Goal: Understand process/instructions: Learn about a topic

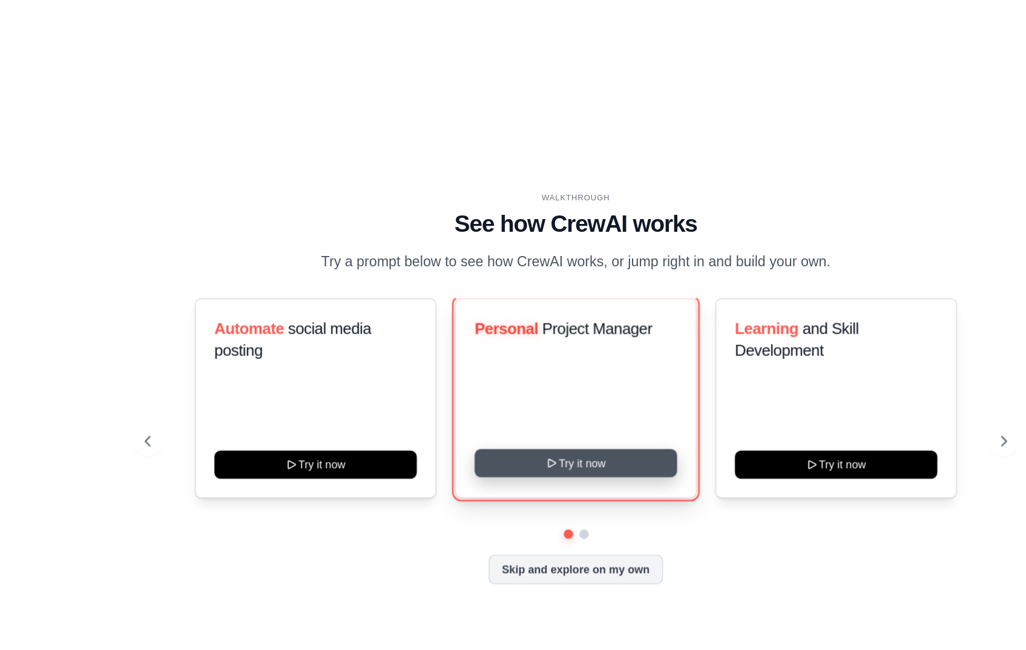
click at [587, 414] on button "Try it now" at bounding box center [571, 416] width 157 height 22
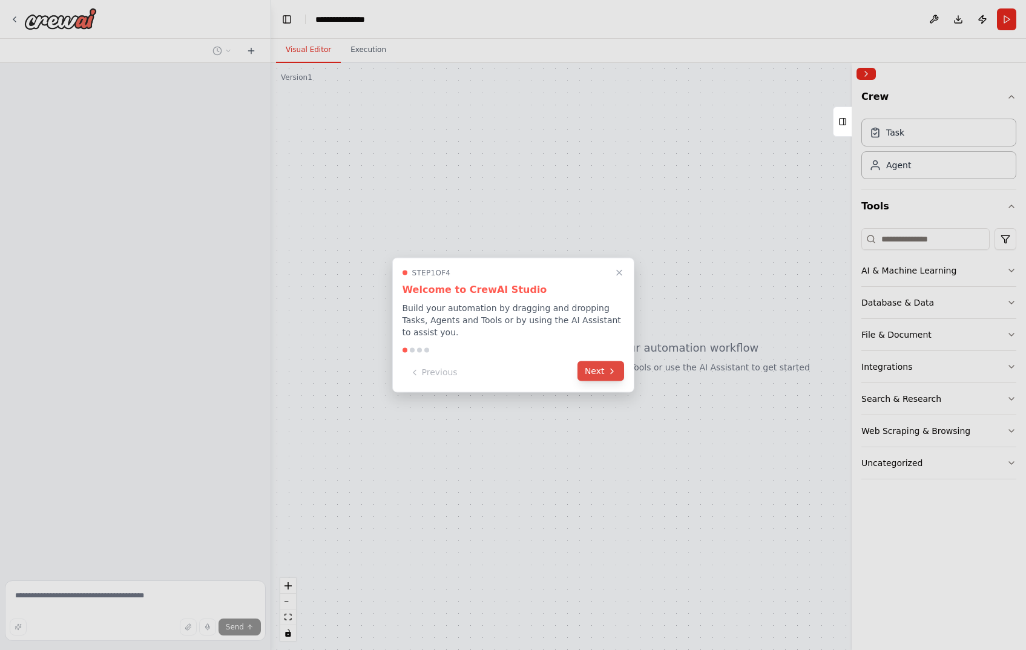
click at [605, 372] on button "Next" at bounding box center [600, 371] width 47 height 20
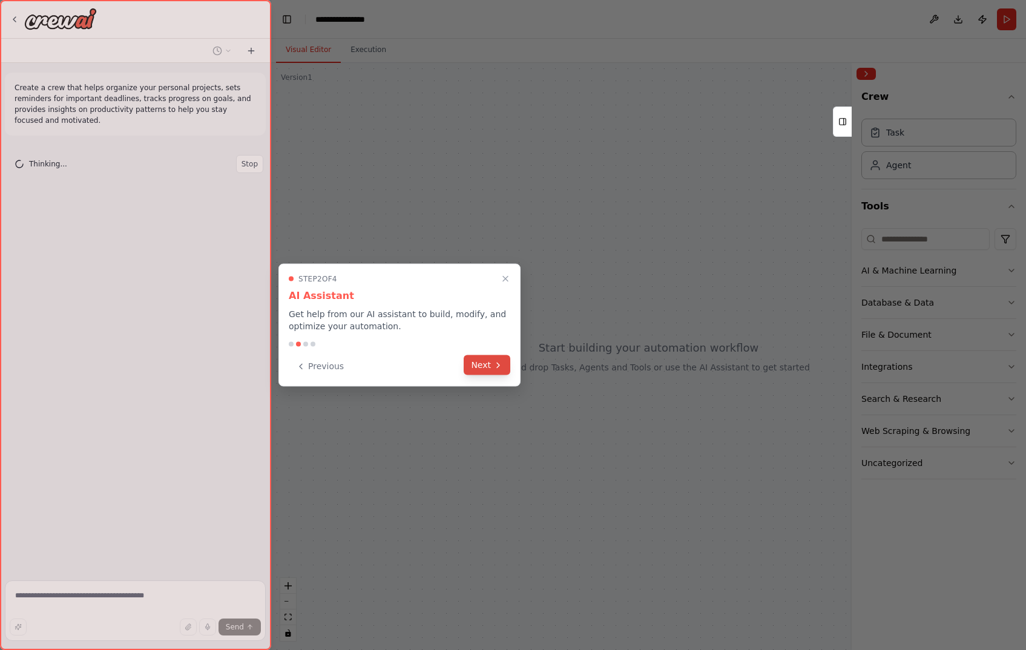
click at [491, 366] on button "Next" at bounding box center [487, 365] width 47 height 20
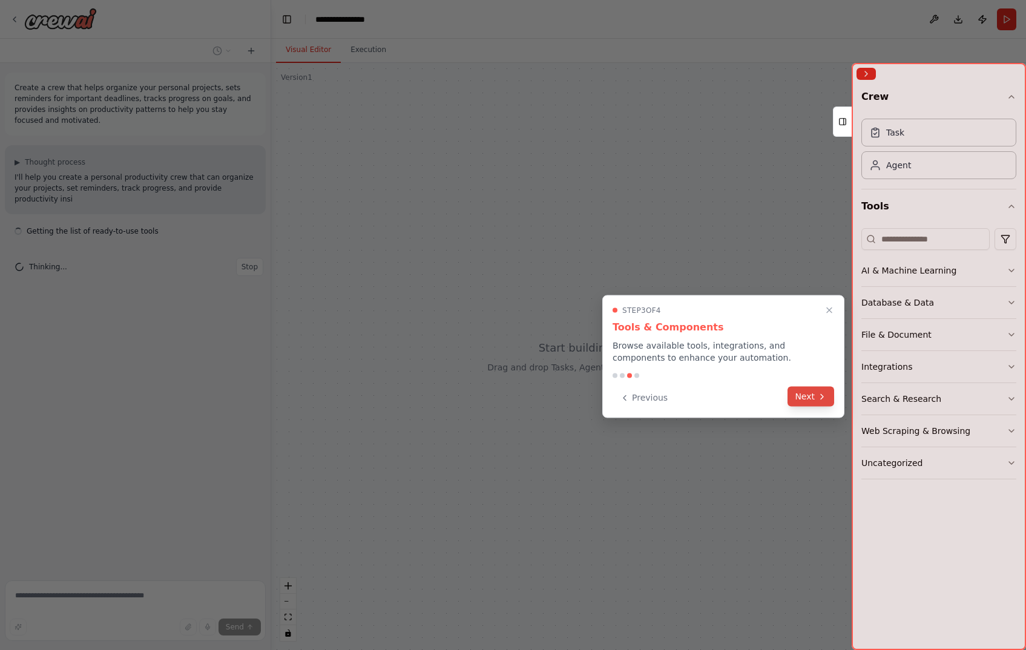
click at [823, 399] on icon at bounding box center [822, 397] width 10 height 10
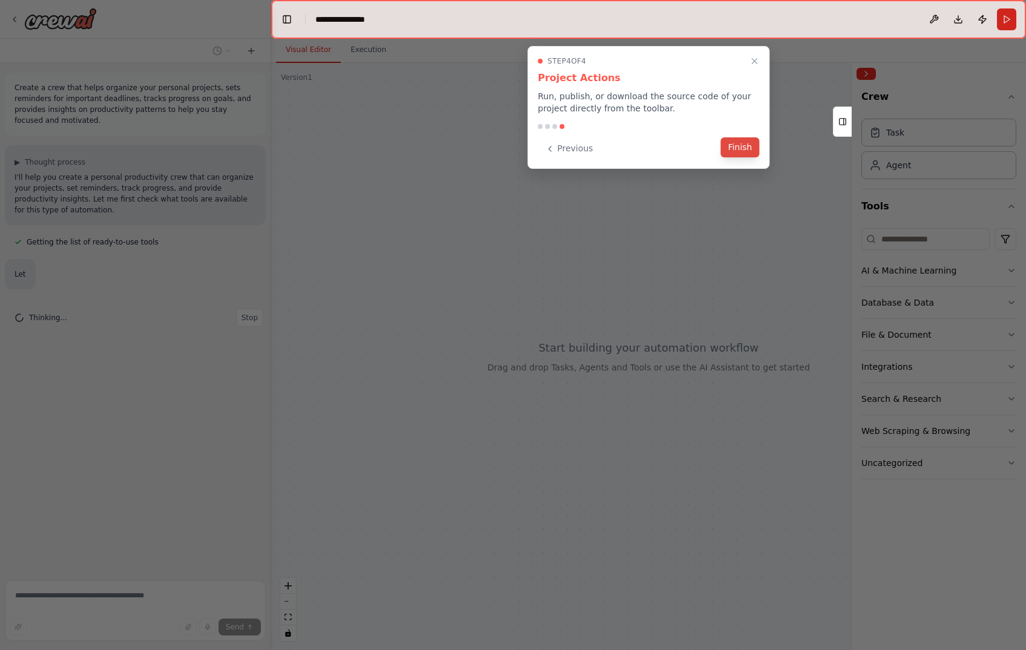
click at [729, 156] on button "Finish" at bounding box center [740, 147] width 39 height 20
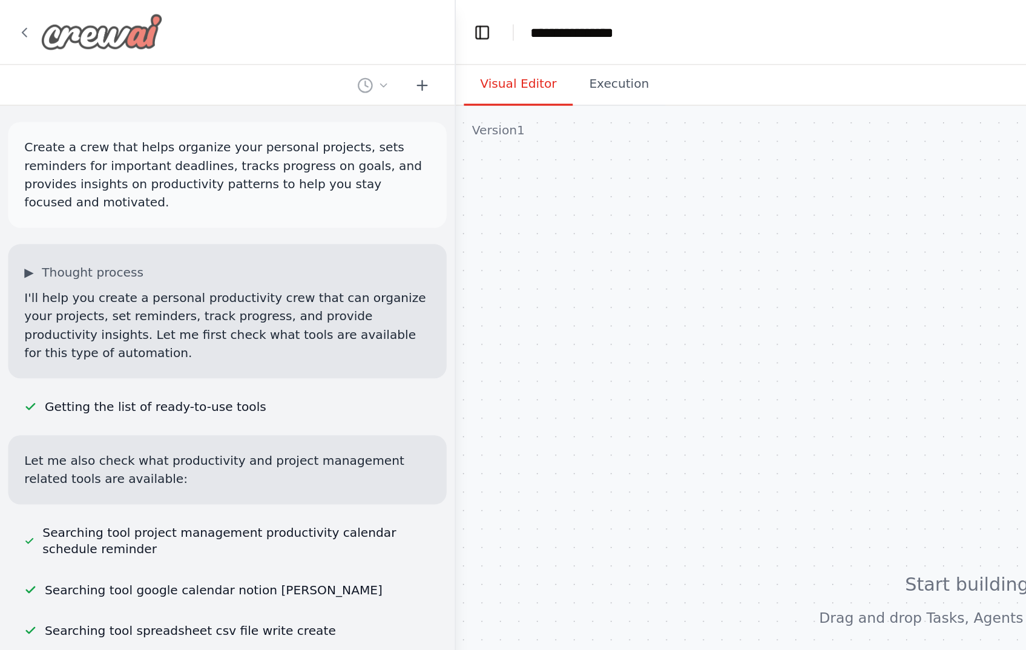
click at [11, 21] on icon at bounding box center [15, 20] width 10 height 10
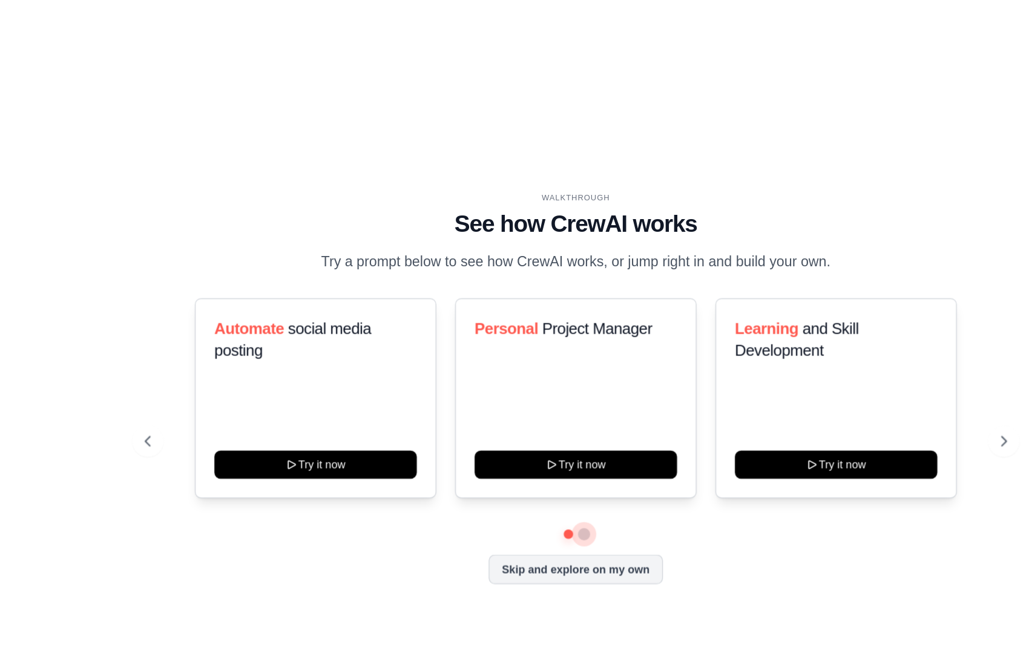
click at [577, 473] on button at bounding box center [578, 471] width 10 height 10
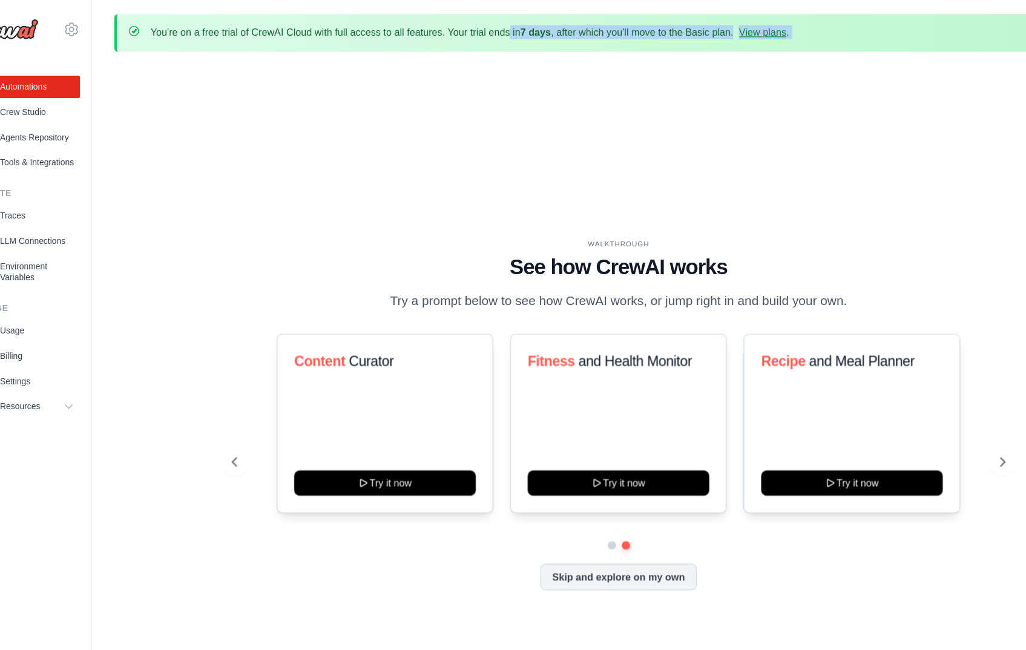
drag, startPoint x: 384, startPoint y: 22, endPoint x: 412, endPoint y: 56, distance: 43.0
click at [412, 56] on div "You're on a free trial of CrewAI Cloud with full access to all features. Your t…" at bounding box center [571, 346] width 910 height 668
click at [412, 56] on div "WALKTHROUGH See how [PERSON_NAME] works Try a prompt below to see how [PERSON_N…" at bounding box center [571, 367] width 871 height 626
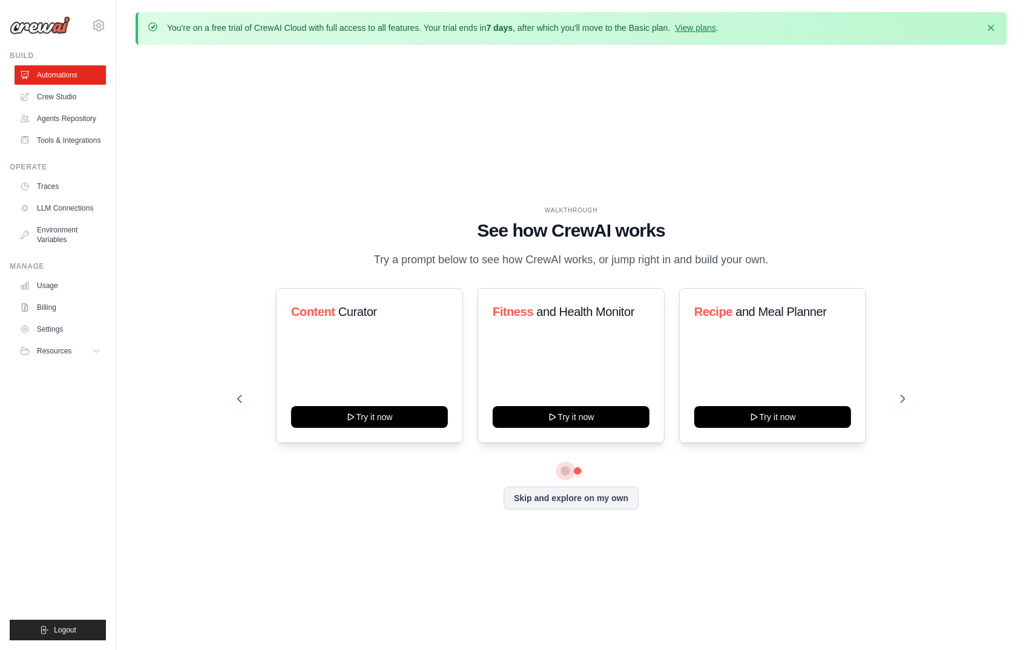
click at [565, 471] on button at bounding box center [564, 471] width 9 height 9
drag, startPoint x: 344, startPoint y: 321, endPoint x: 346, endPoint y: 382, distance: 61.1
click at [346, 382] on div "Automate social media posting Try it now" at bounding box center [369, 365] width 187 height 155
click at [356, 403] on div "Automate social media posting Try it now" at bounding box center [369, 365] width 187 height 155
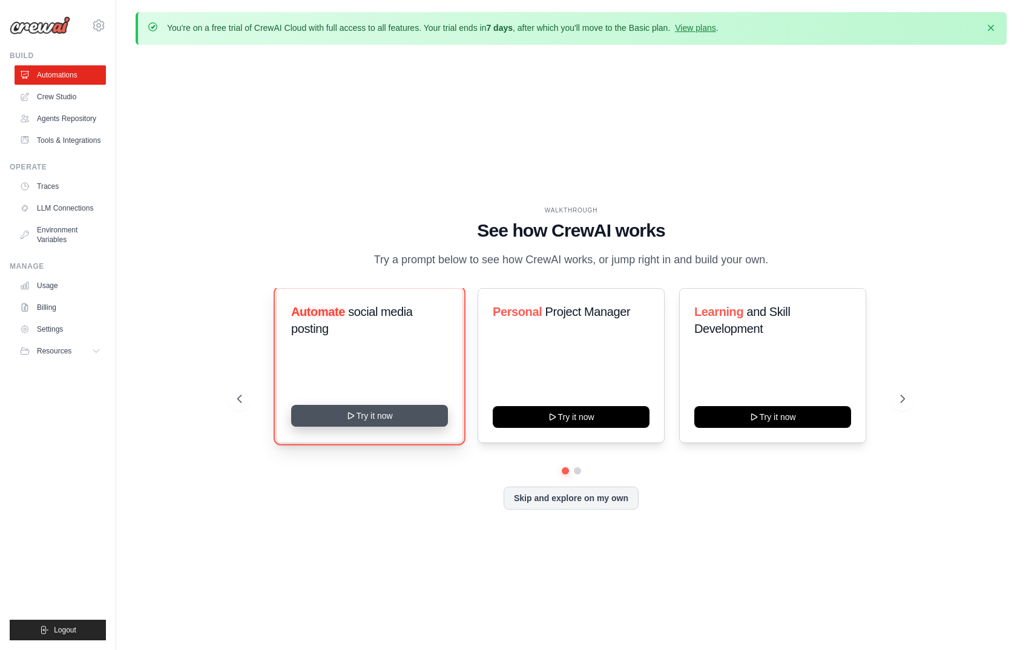
click at [356, 420] on button "Try it now" at bounding box center [369, 416] width 157 height 22
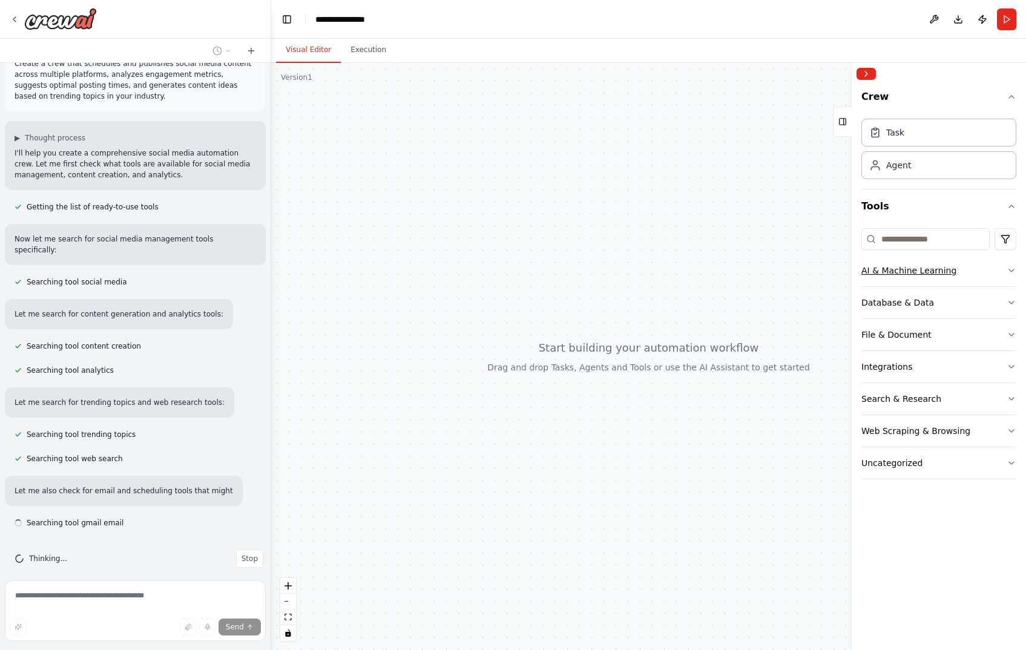
scroll to position [35, 0]
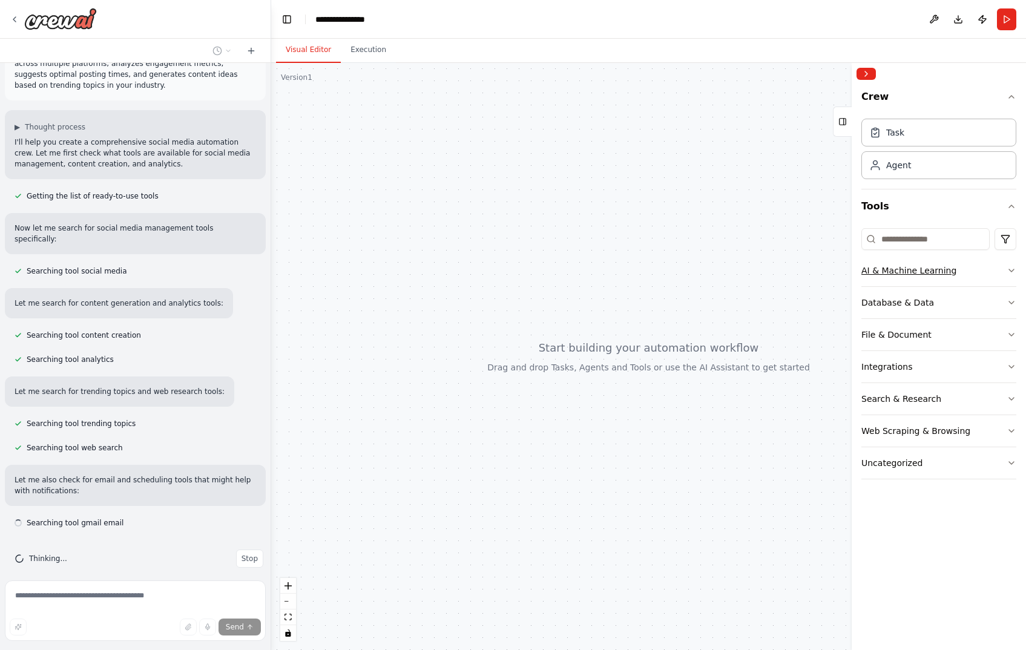
click at [1013, 271] on icon "button" at bounding box center [1011, 271] width 10 height 10
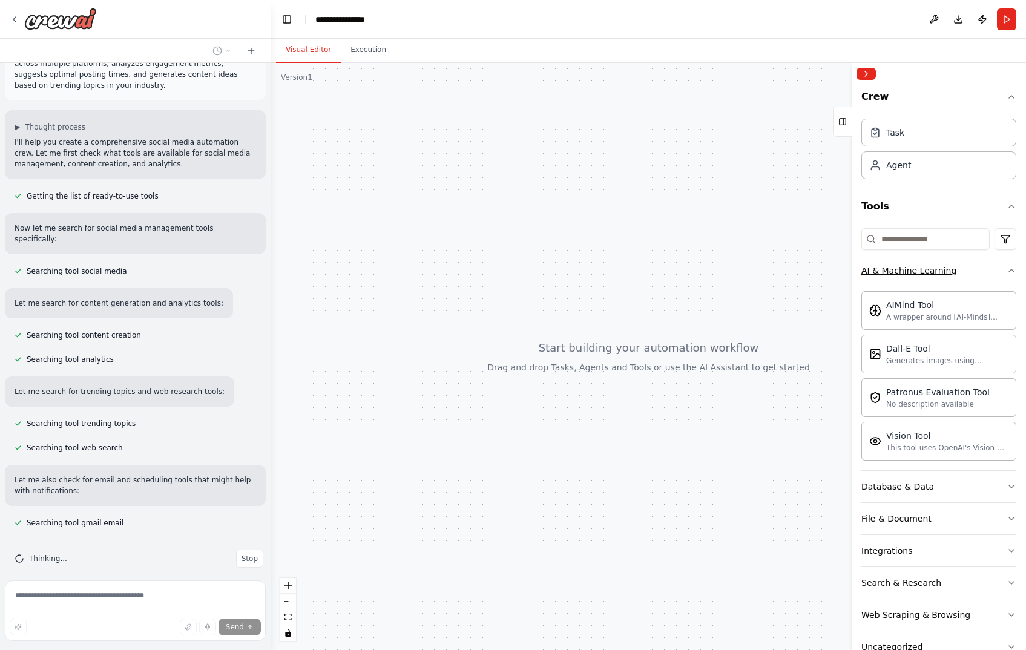
click at [1013, 271] on icon "button" at bounding box center [1011, 270] width 5 height 2
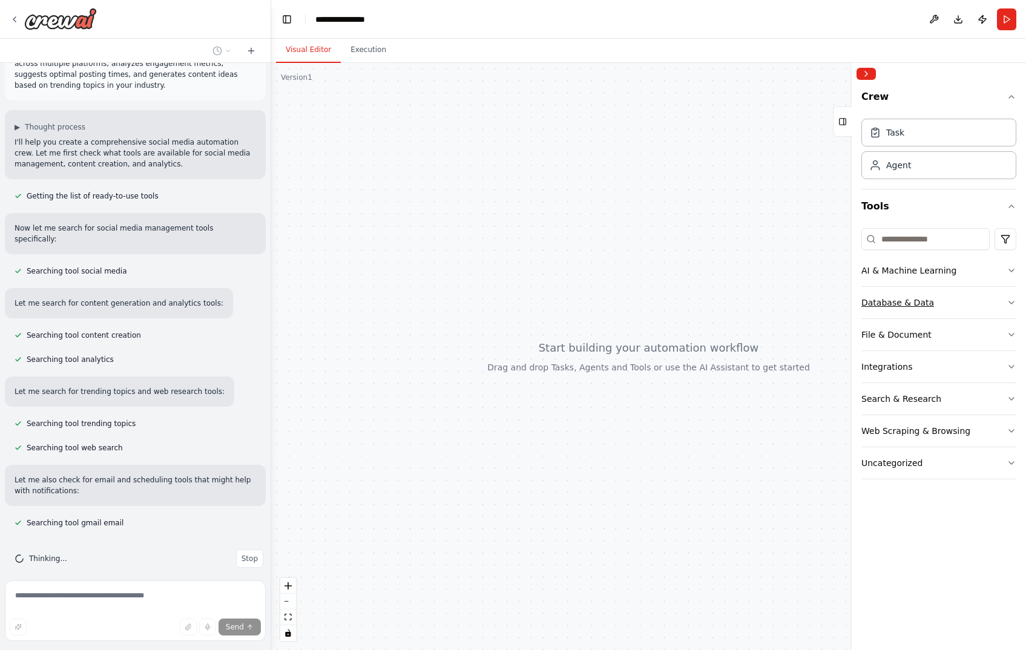
click at [1004, 307] on button "Database & Data" at bounding box center [938, 302] width 155 height 31
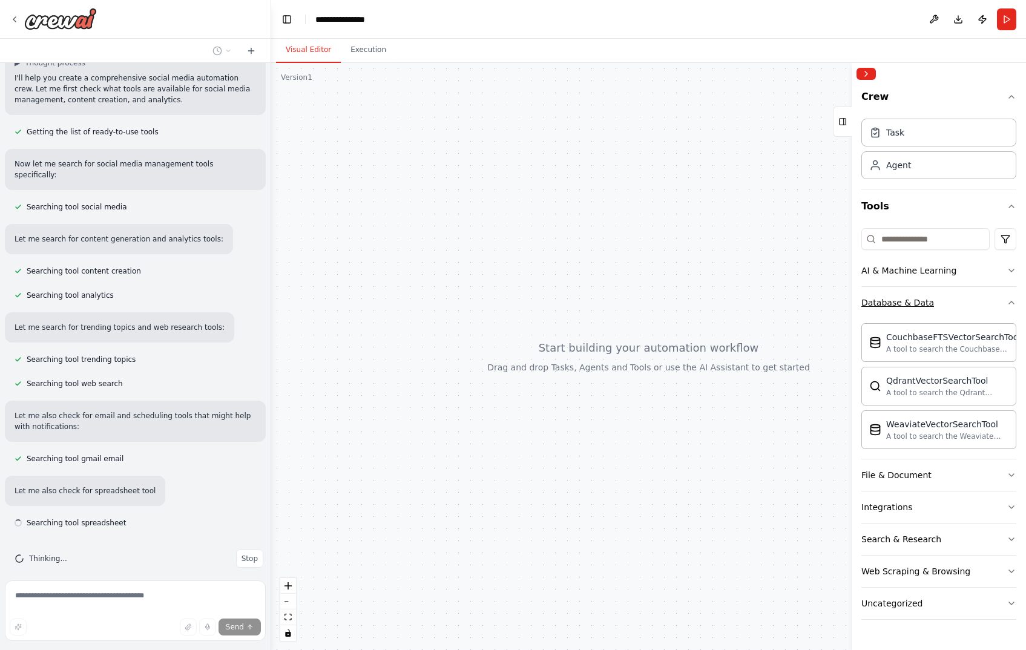
click at [1004, 307] on button "Database & Data" at bounding box center [938, 302] width 155 height 31
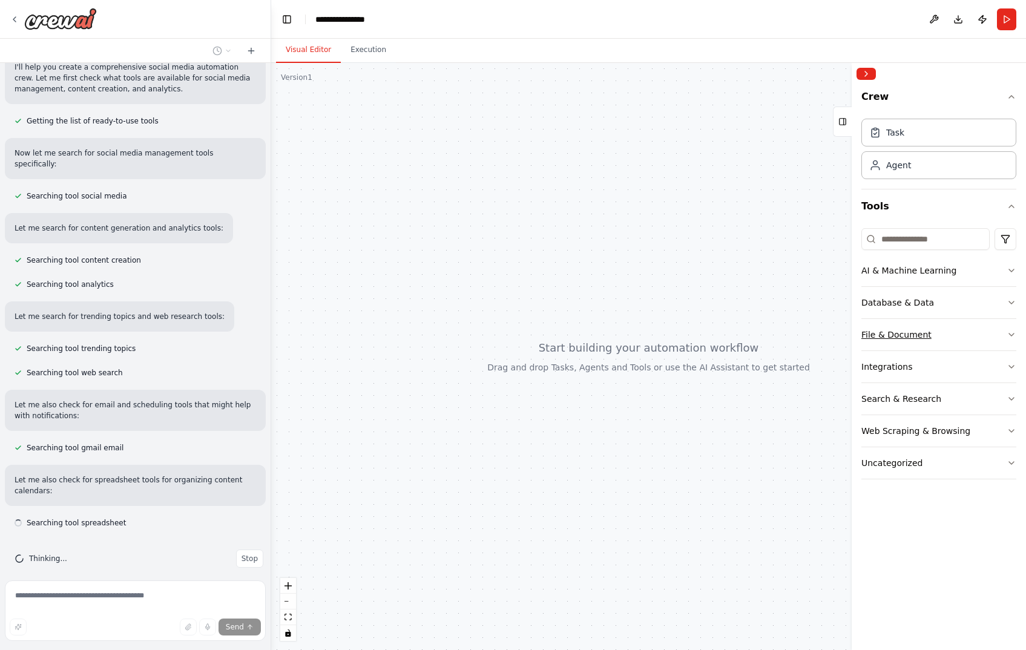
click at [1010, 337] on icon "button" at bounding box center [1011, 335] width 10 height 10
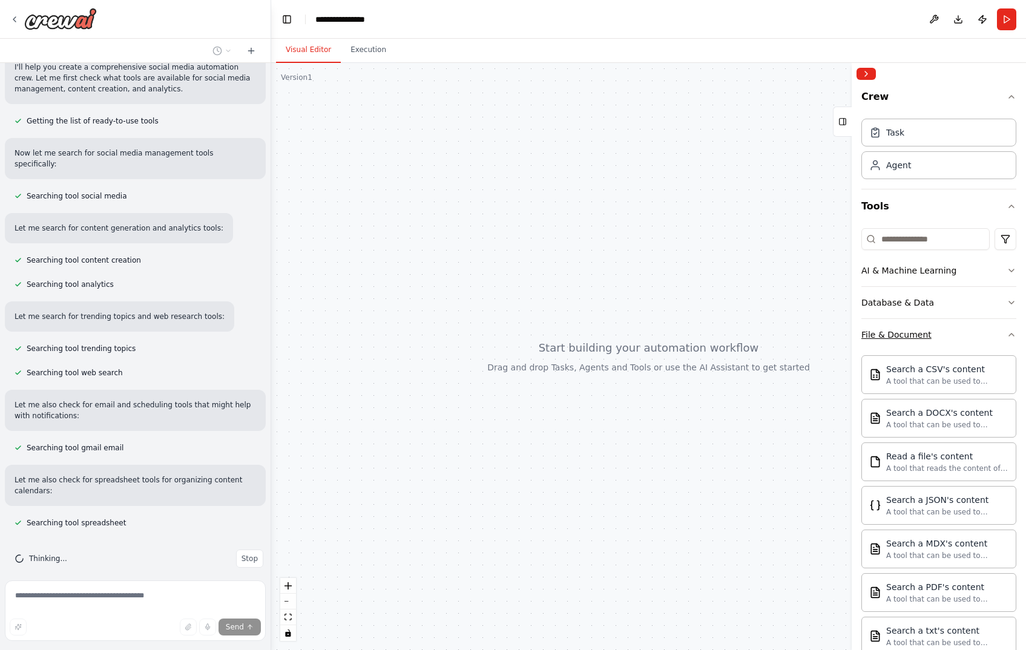
click at [1010, 337] on icon "button" at bounding box center [1011, 335] width 10 height 10
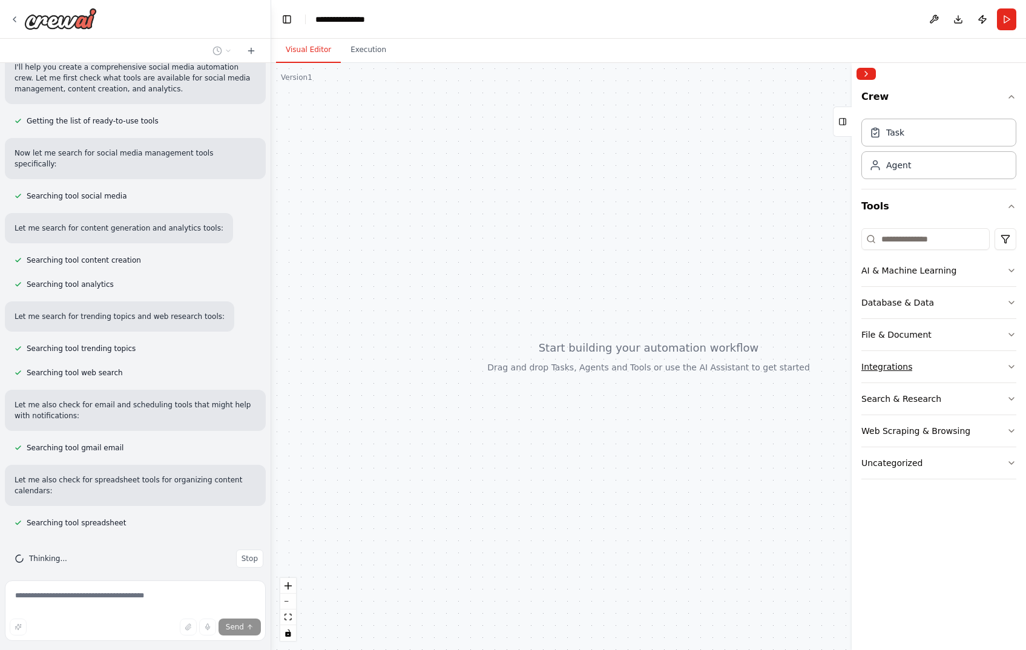
click at [1010, 371] on icon "button" at bounding box center [1011, 367] width 10 height 10
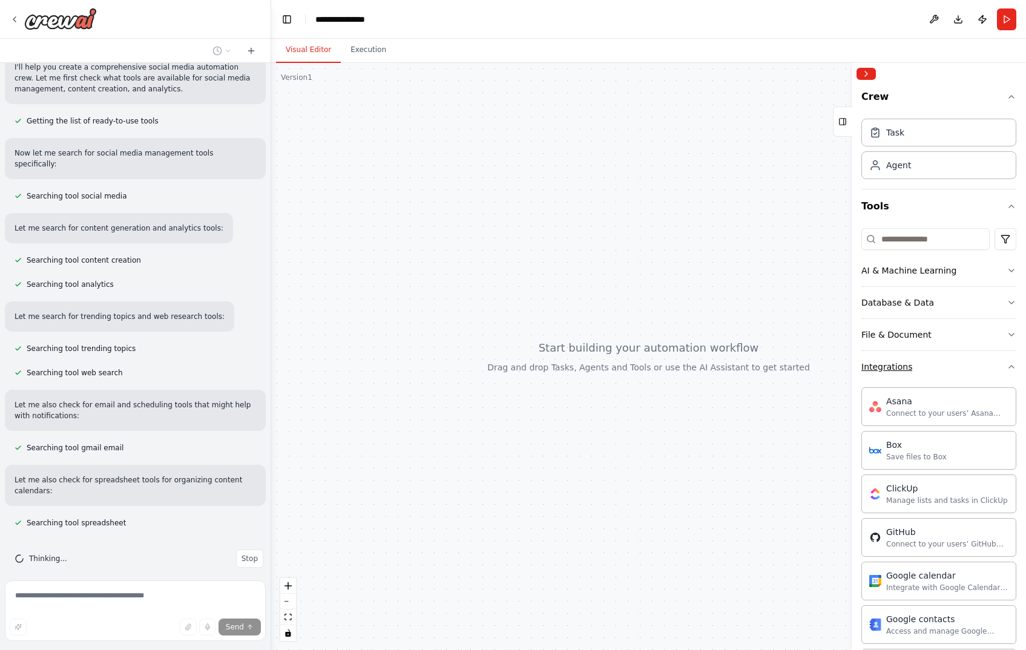
click at [1010, 371] on icon "button" at bounding box center [1011, 367] width 10 height 10
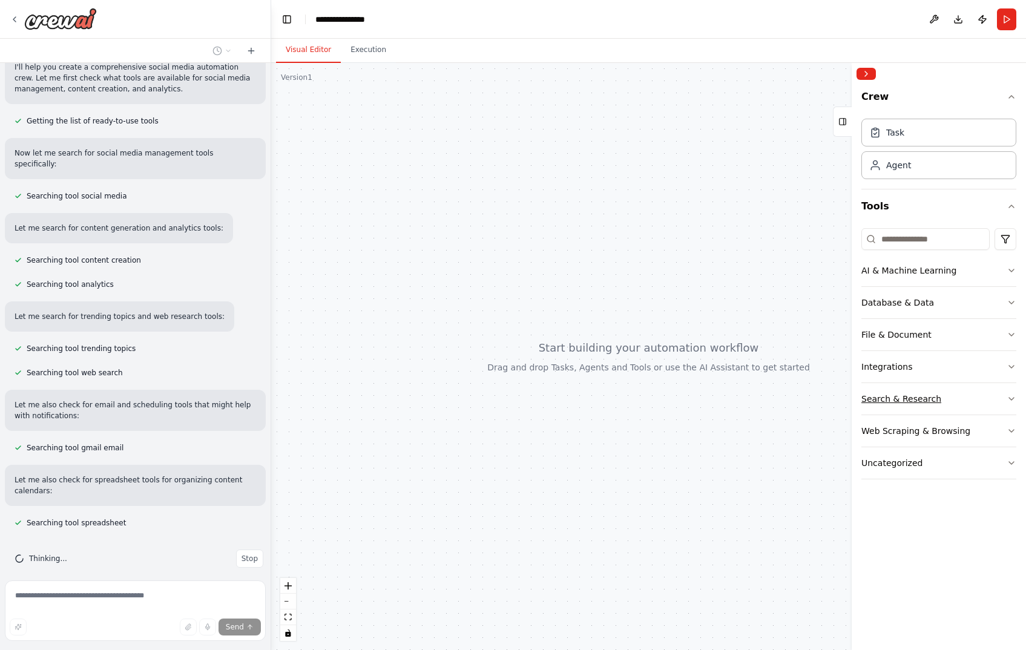
click at [1005, 395] on button "Search & Research" at bounding box center [938, 398] width 155 height 31
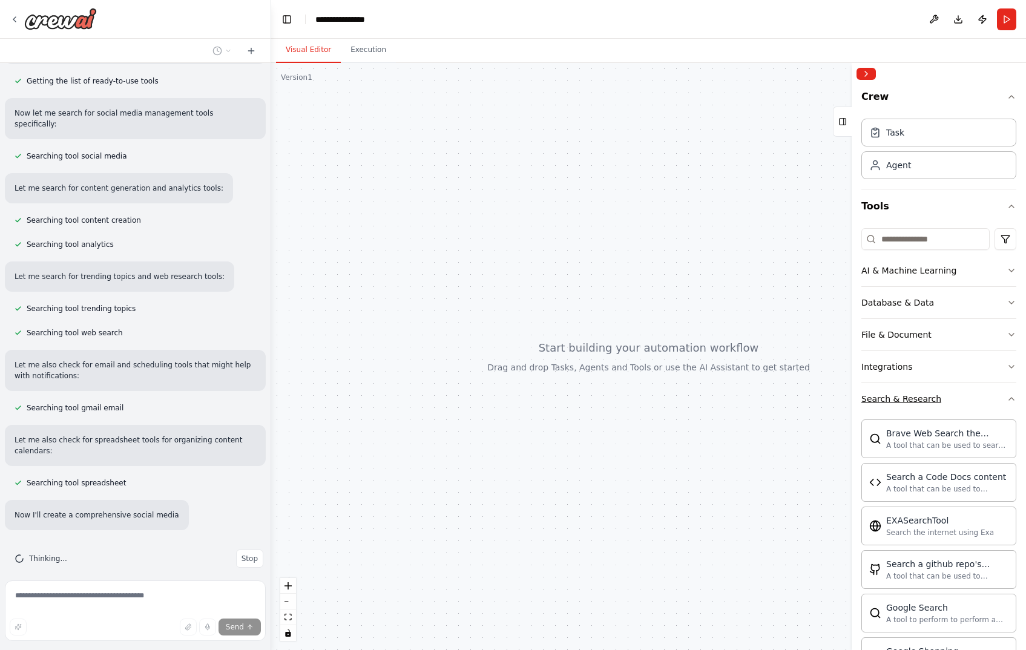
click at [1005, 395] on button "Search & Research" at bounding box center [938, 398] width 155 height 31
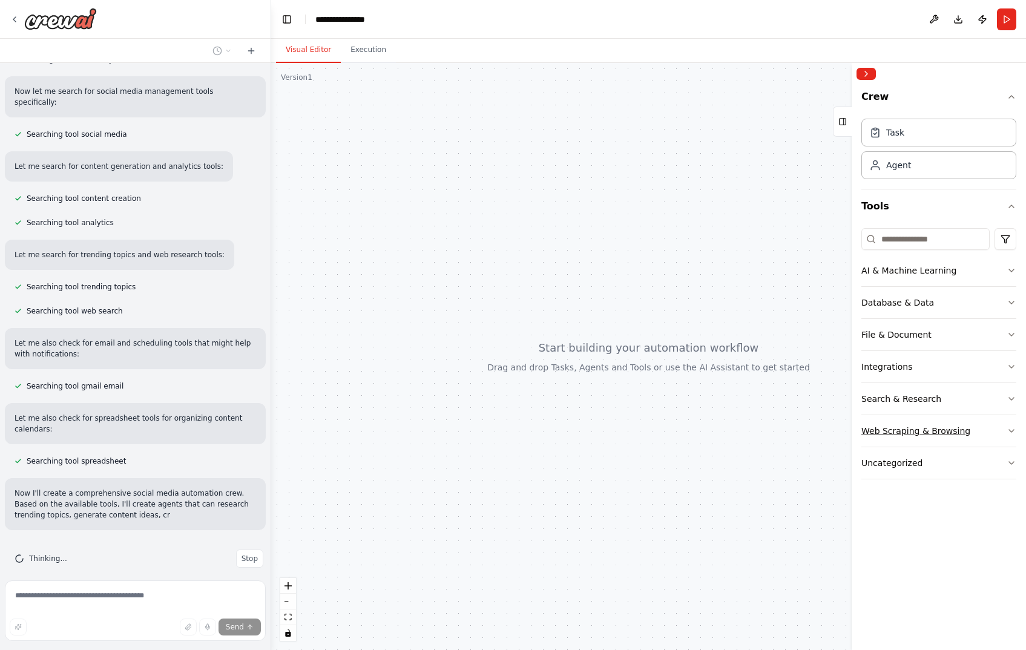
click at [1006, 432] on button "Web Scraping & Browsing" at bounding box center [938, 430] width 155 height 31
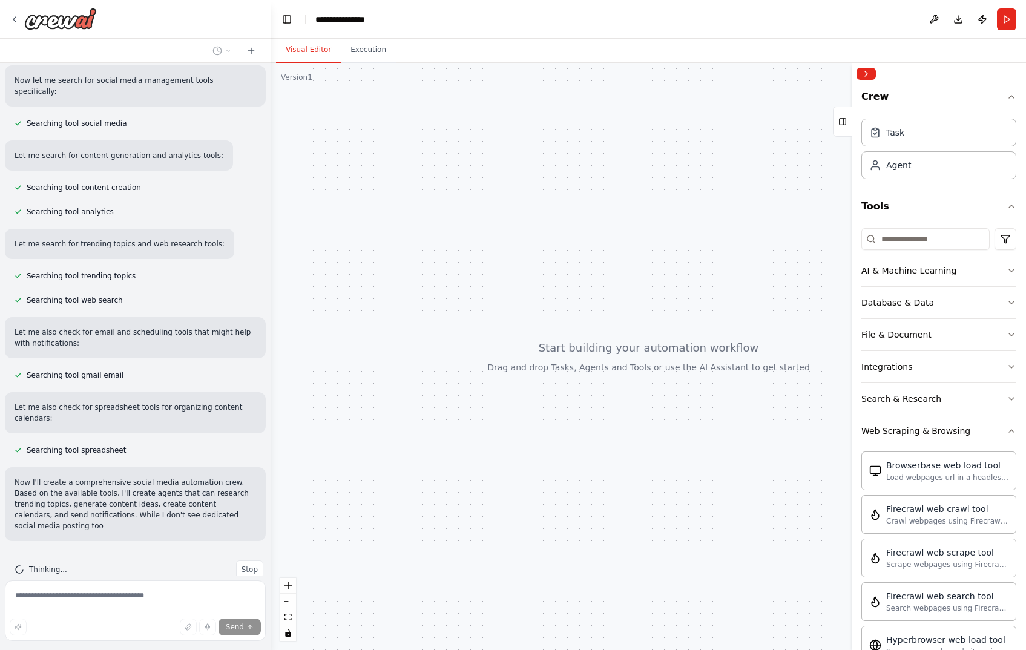
click at [1006, 432] on button "Web Scraping & Browsing" at bounding box center [938, 430] width 155 height 31
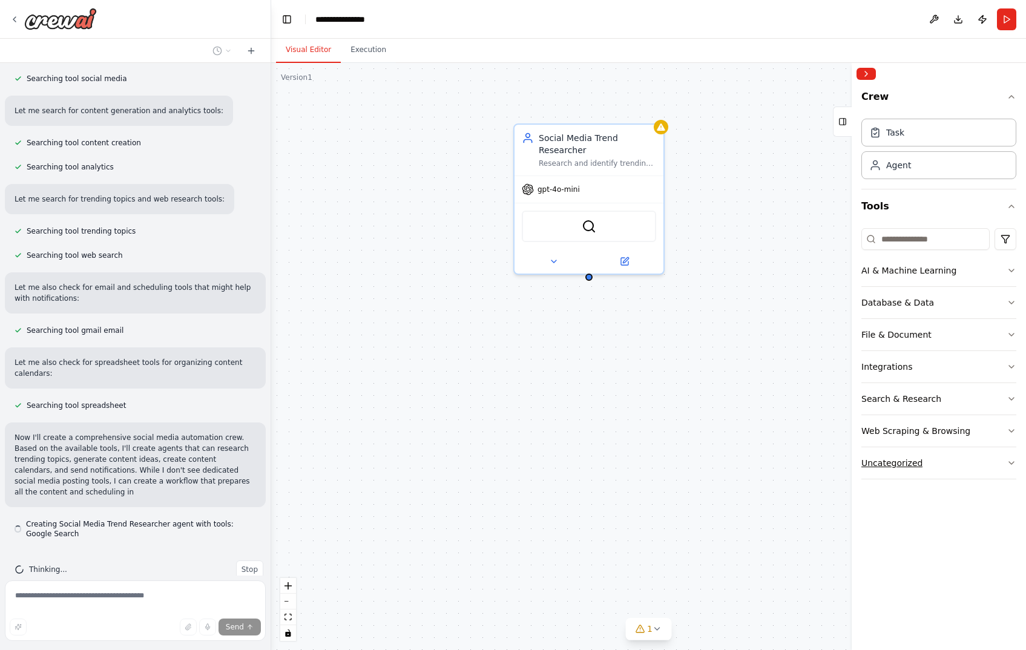
scroll to position [238, 0]
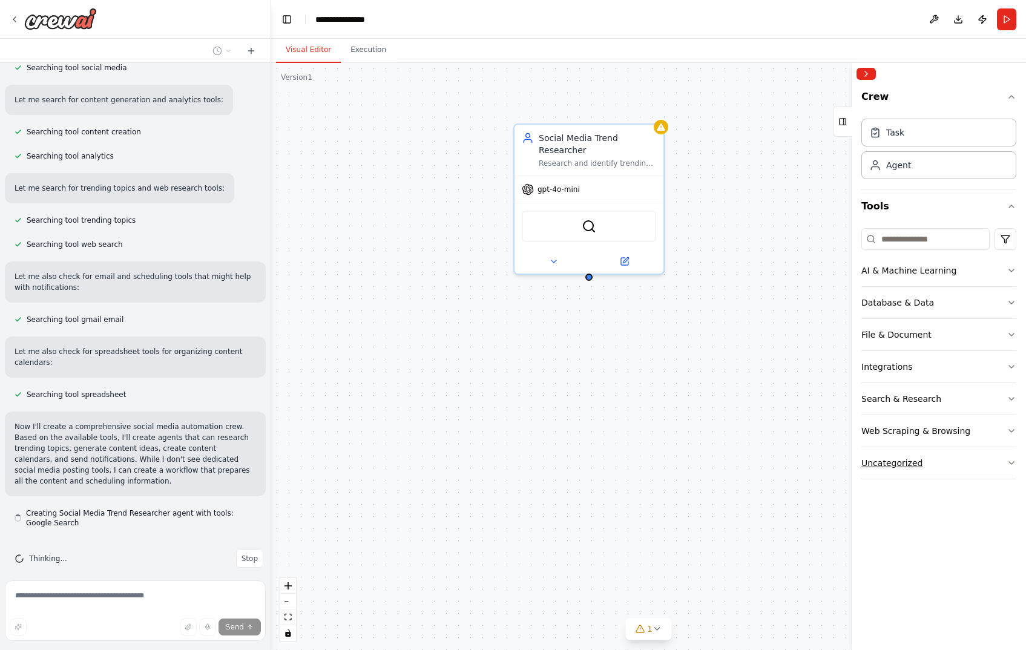
click at [1003, 466] on button "Uncategorized" at bounding box center [938, 462] width 155 height 31
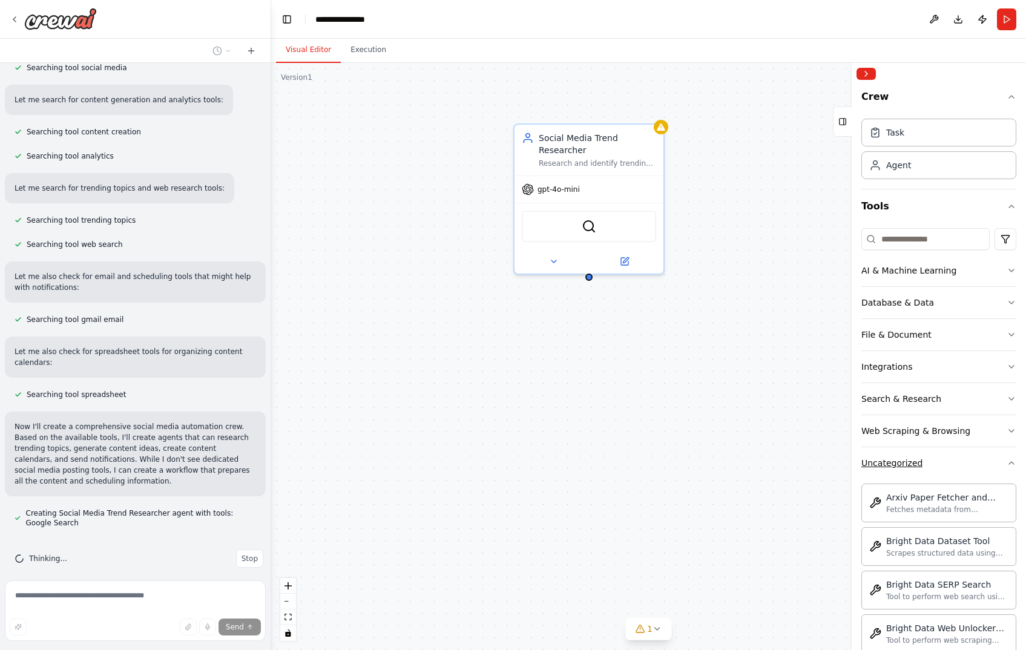
click at [1003, 466] on button "Uncategorized" at bounding box center [938, 462] width 155 height 31
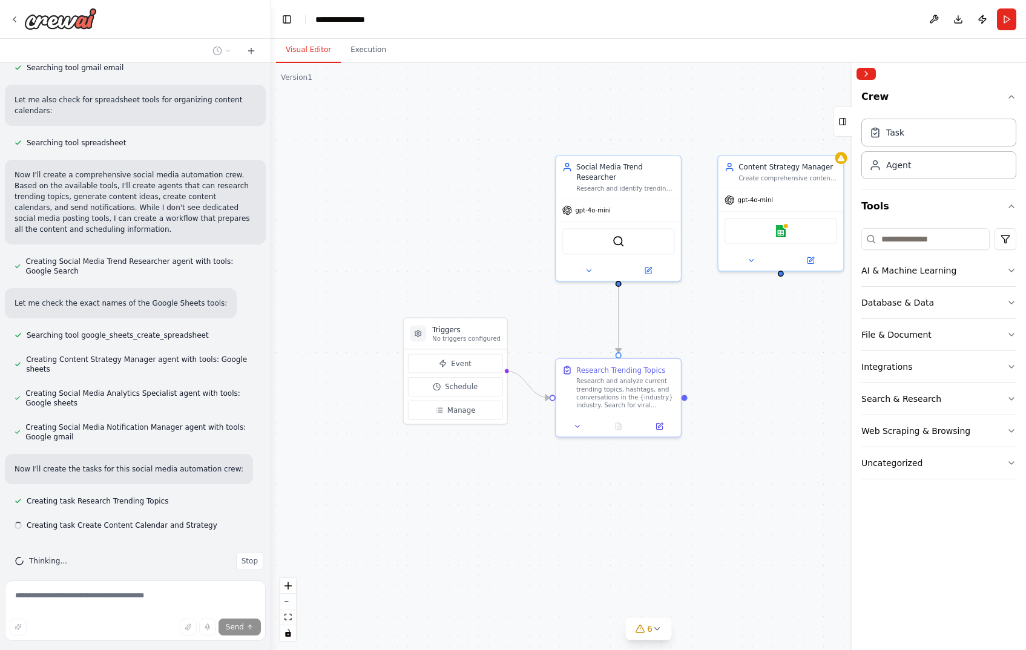
scroll to position [493, 0]
